Goal: Answer question/provide support

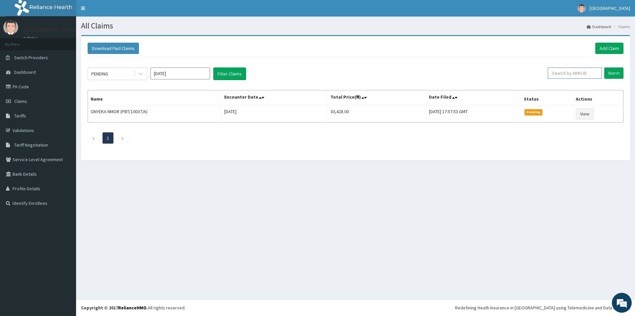
click at [568, 72] on input "text" at bounding box center [575, 72] width 54 height 11
type input "PBT/10021/A"
click at [615, 73] on input "Search" at bounding box center [613, 72] width 19 height 11
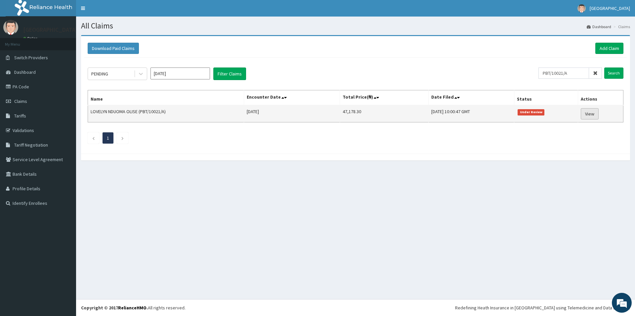
click at [591, 113] on link "View" at bounding box center [590, 113] width 18 height 11
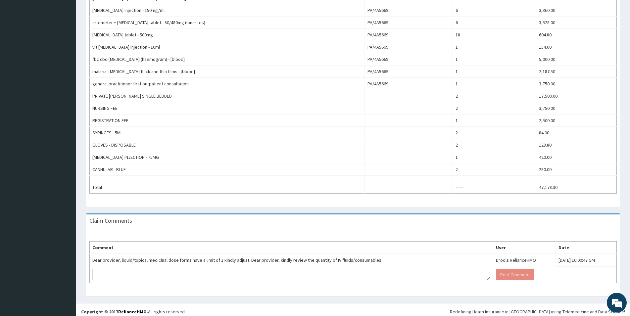
scroll to position [260, 0]
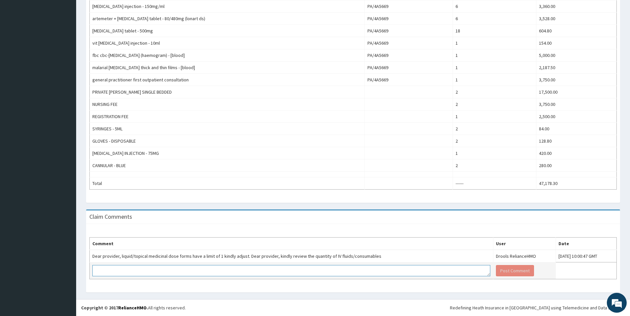
click at [340, 269] on textarea at bounding box center [291, 270] width 398 height 11
type textarea "THE PATIENT WAS GIVEN THREE DOSES OF THE FLUIDS WHICH MAKES IT 3"
click at [502, 273] on button "Post Comment" at bounding box center [515, 270] width 38 height 11
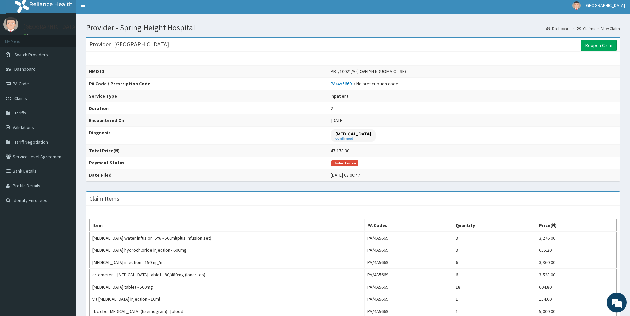
scroll to position [0, 0]
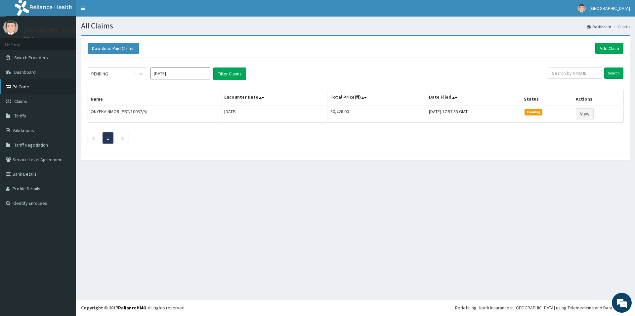
click at [34, 90] on link "PA Code" at bounding box center [38, 86] width 76 height 15
